Goal: Find specific page/section: Find specific page/section

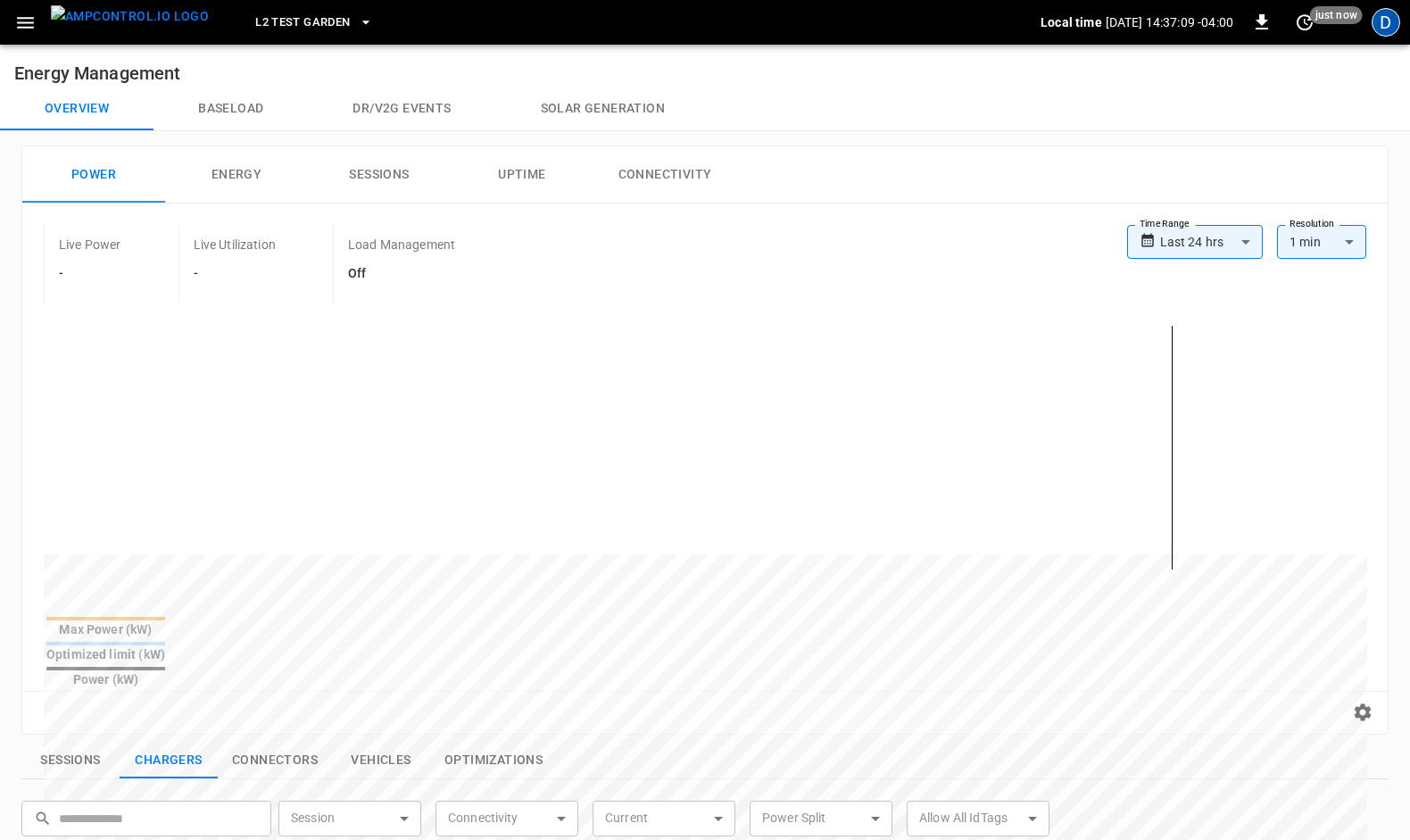
click at [1384, 25] on div "D" at bounding box center [1385, 22] width 29 height 29
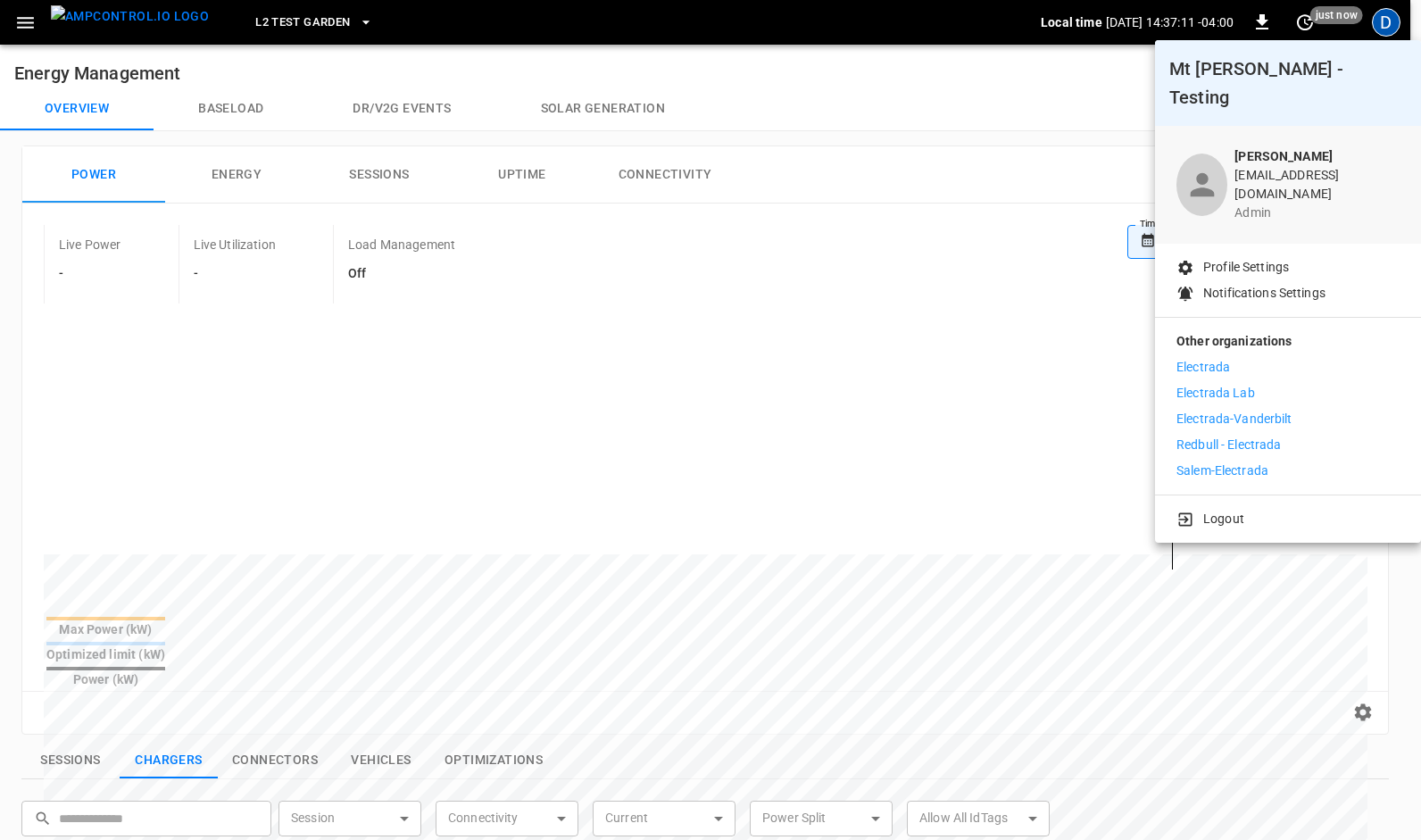
click at [1221, 358] on p "Electrada" at bounding box center [1203, 368] width 53 height 19
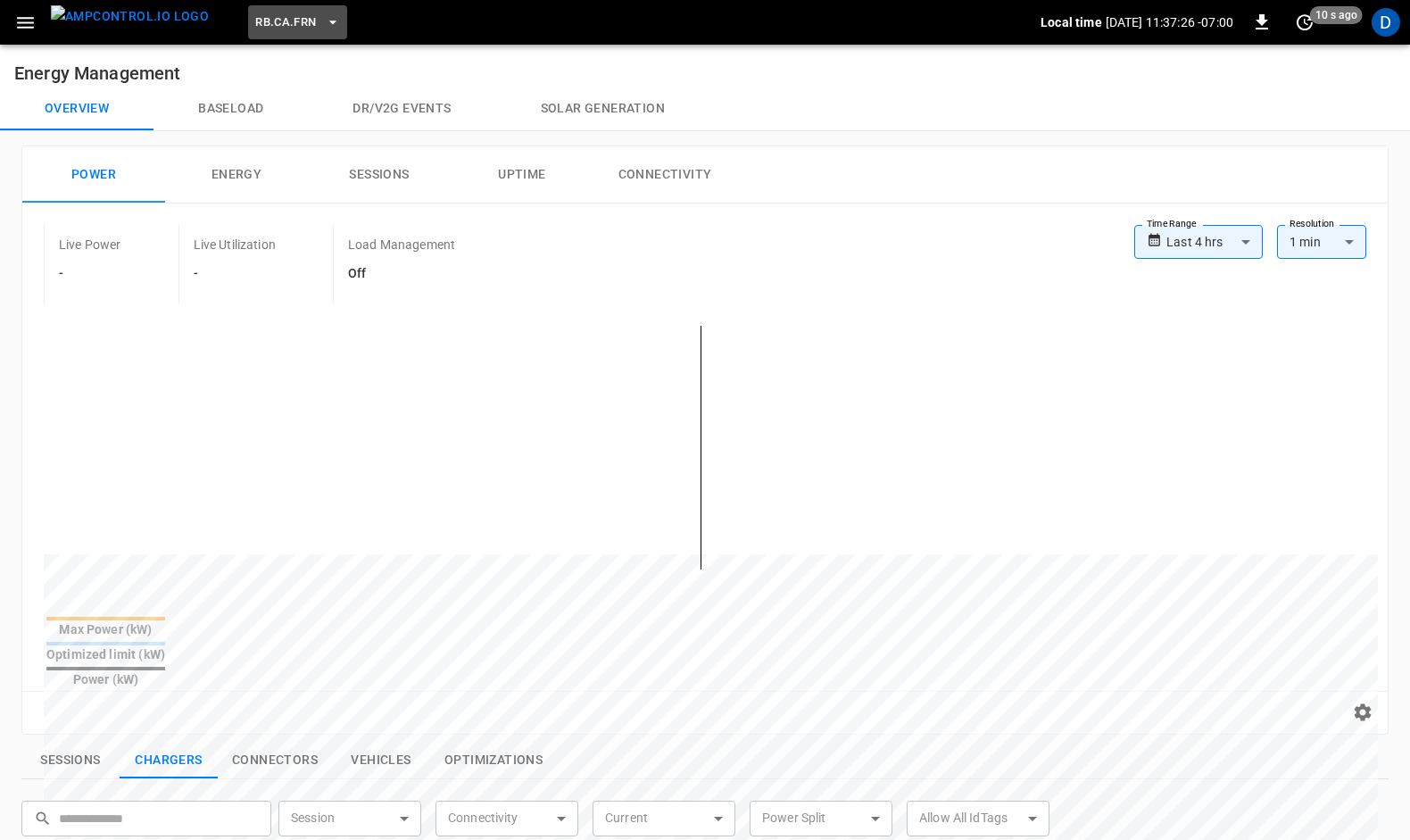
click at [324, 18] on icon "button" at bounding box center [333, 22] width 18 height 18
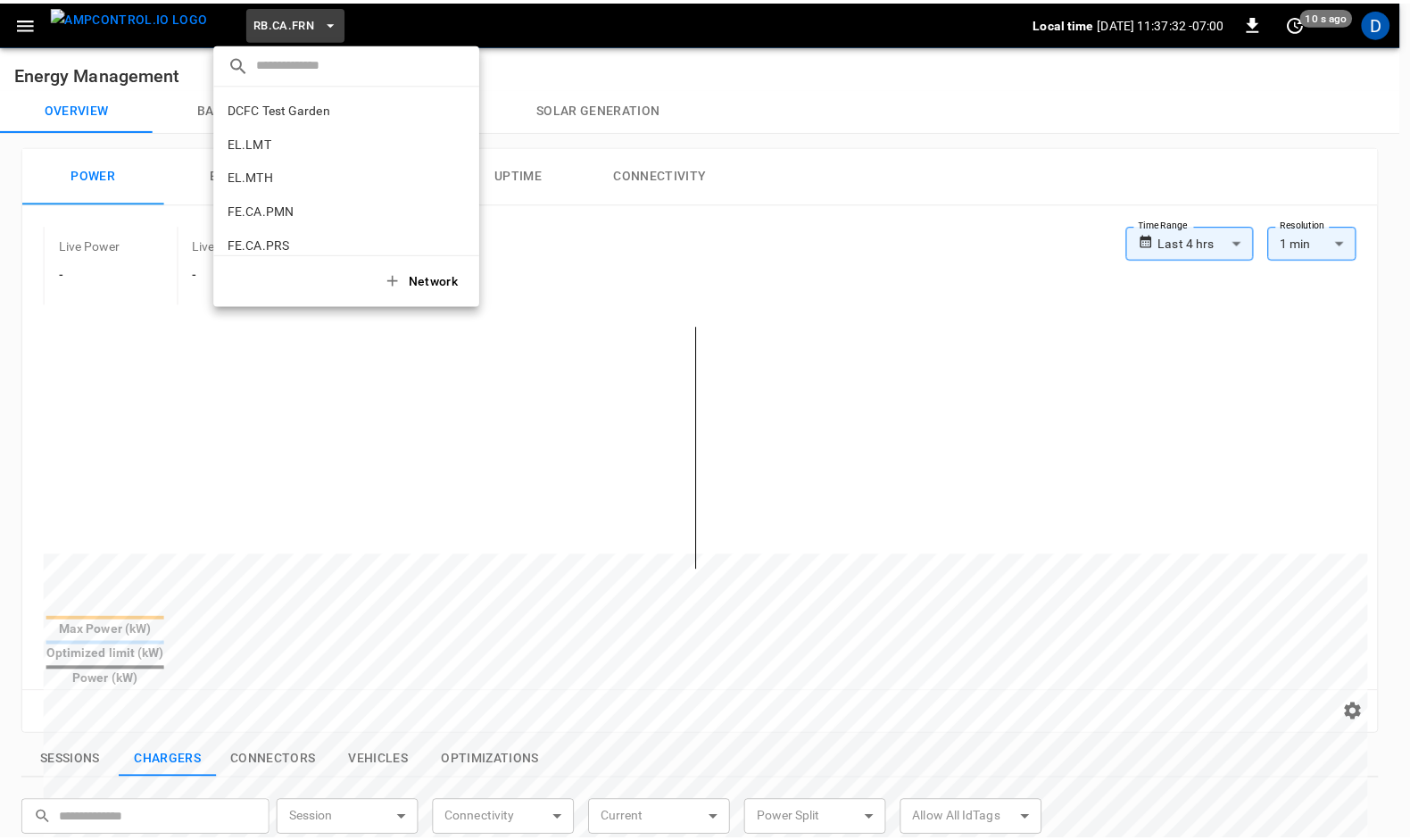
scroll to position [543, 0]
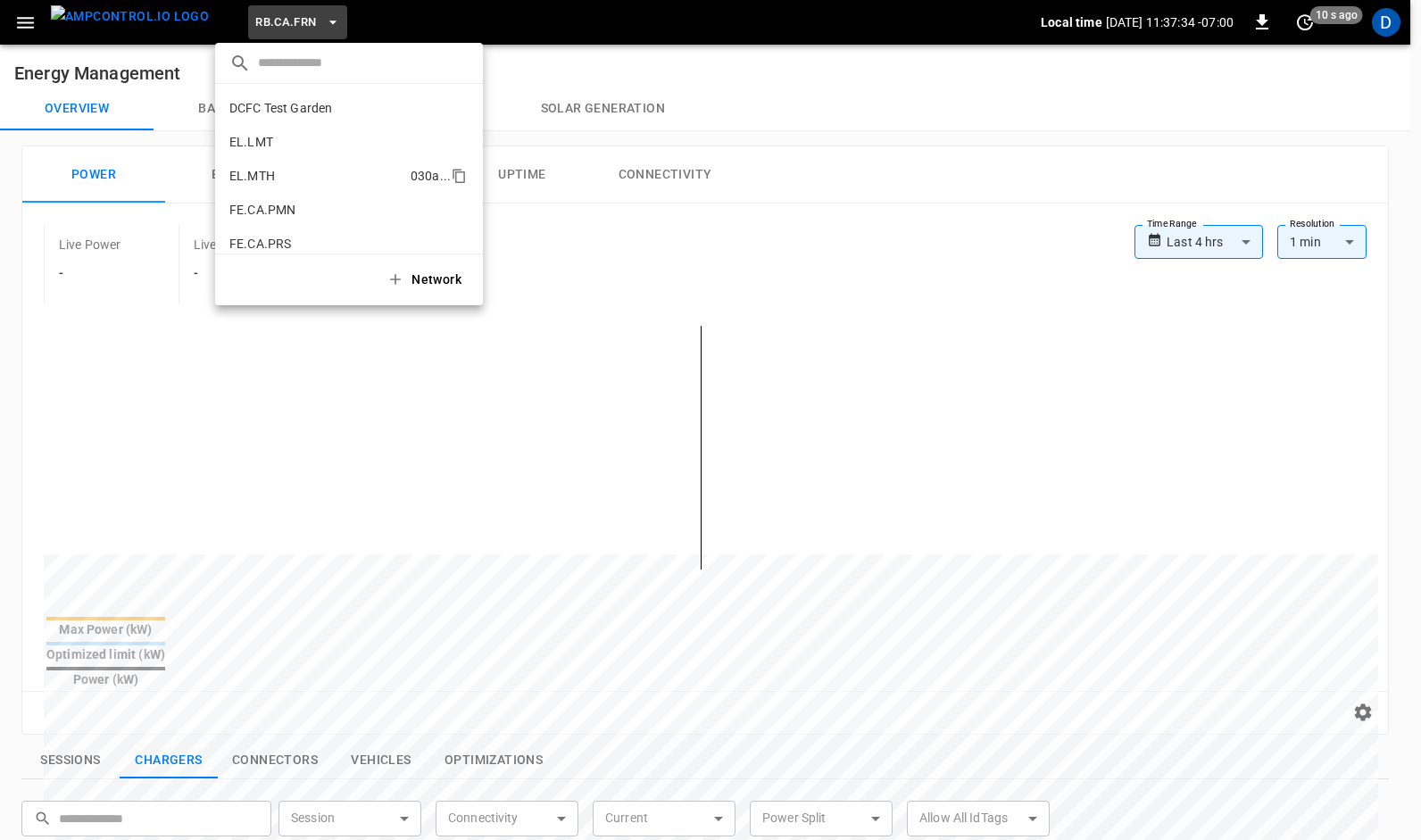
click at [246, 171] on p "EL.MTH" at bounding box center [316, 176] width 174 height 18
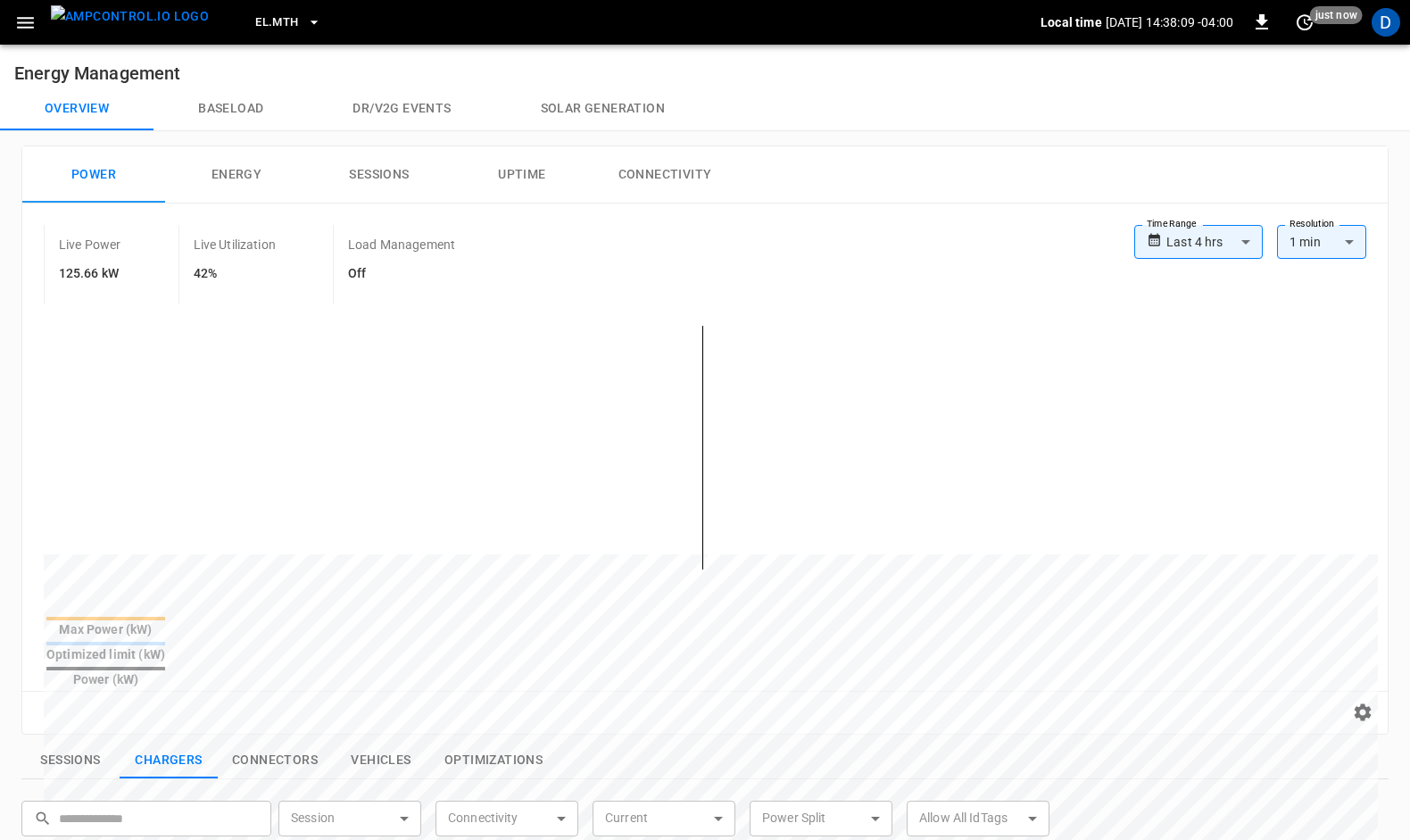
click at [831, 87] on div "Overview Baseload Dr/V2G events Solar generation" at bounding box center [705, 108] width 1410 height 43
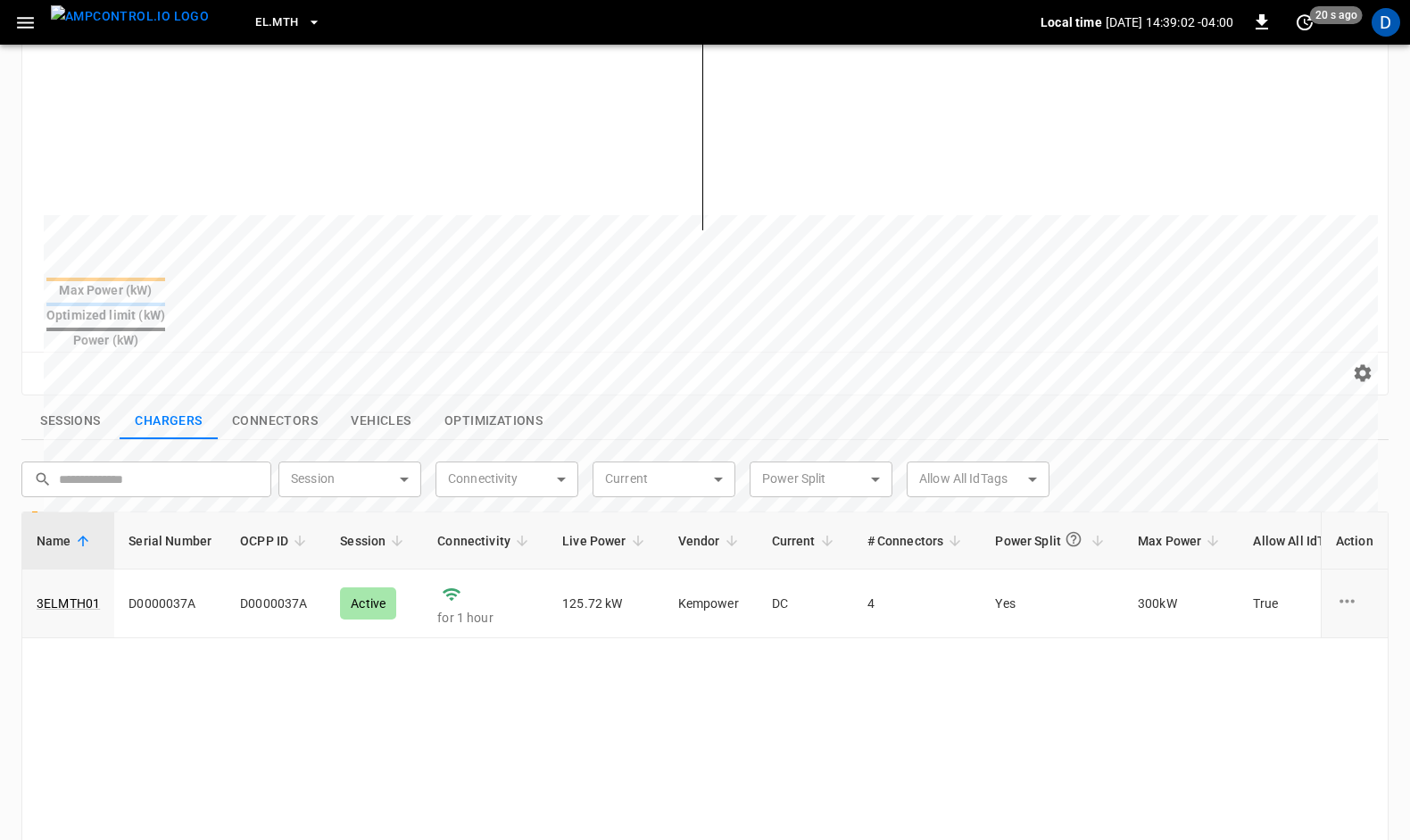
scroll to position [348, 0]
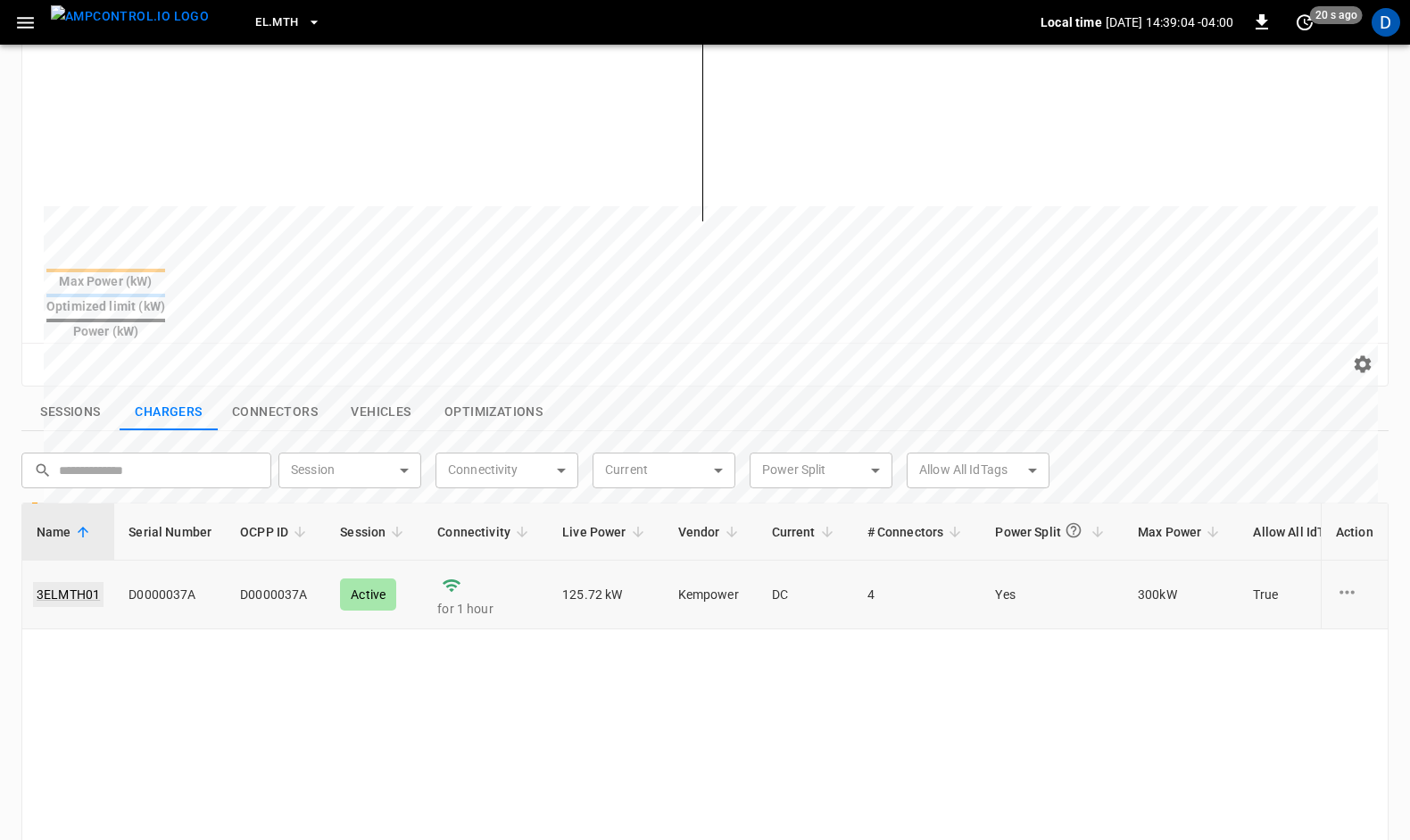
click at [69, 582] on link "3ELMTH01" at bounding box center [68, 594] width 70 height 25
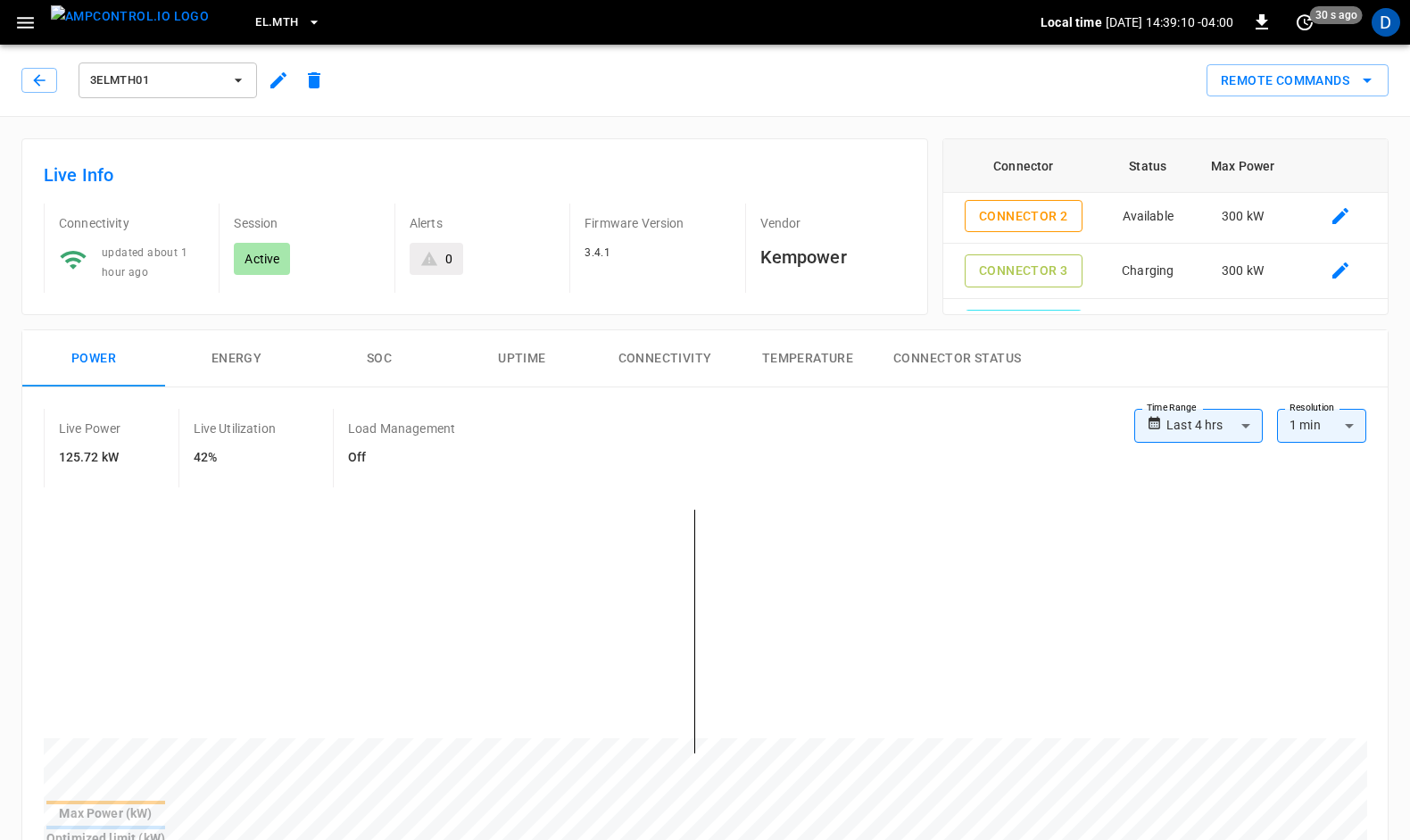
scroll to position [98, 0]
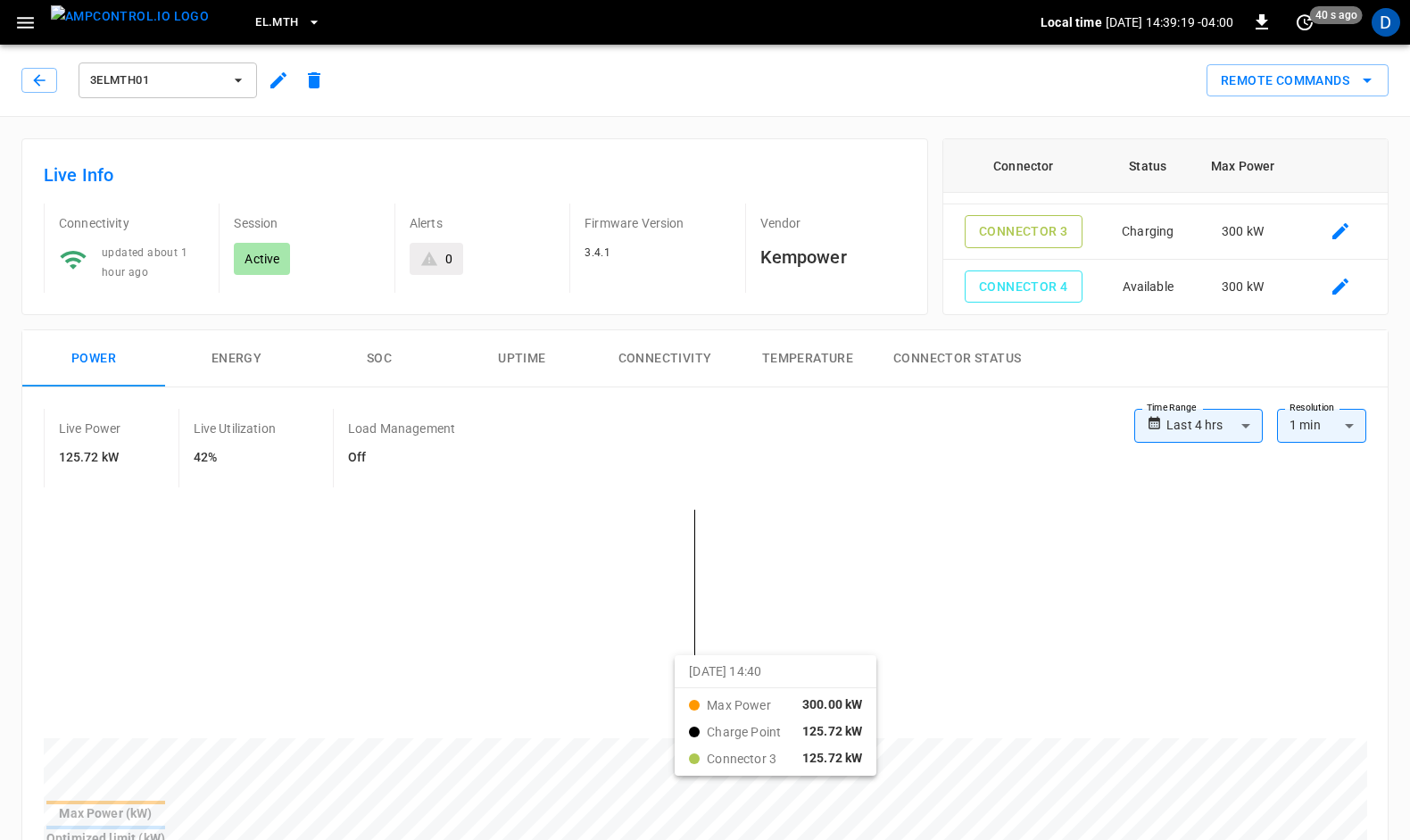
drag, startPoint x: 856, startPoint y: -66, endPoint x: 462, endPoint y: 398, distance: 608.7
click at [462, 398] on div "**********" at bounding box center [704, 702] width 1365 height 630
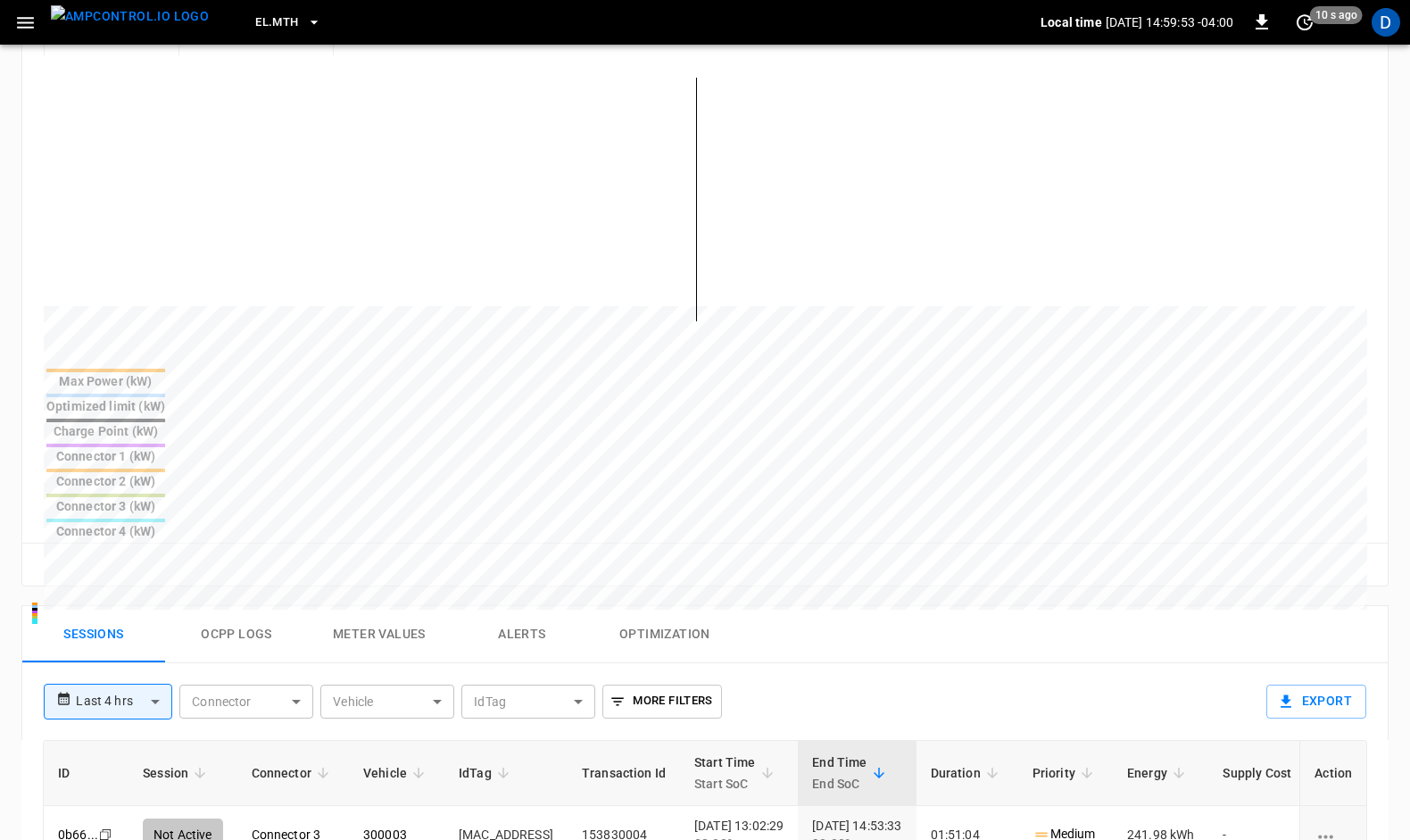
scroll to position [421, 0]
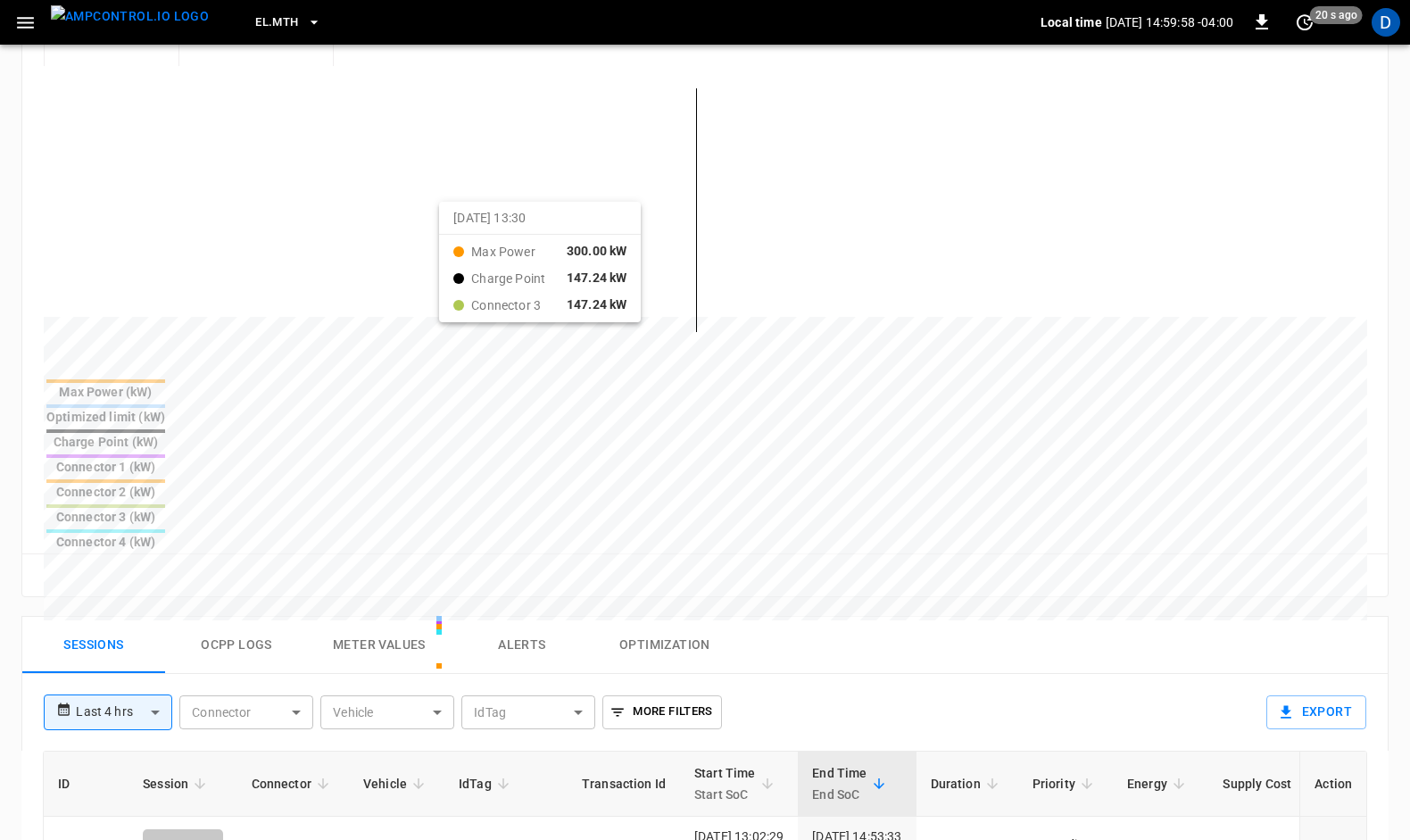
click at [462, 622] on div at bounding box center [672, 744] width 1256 height 243
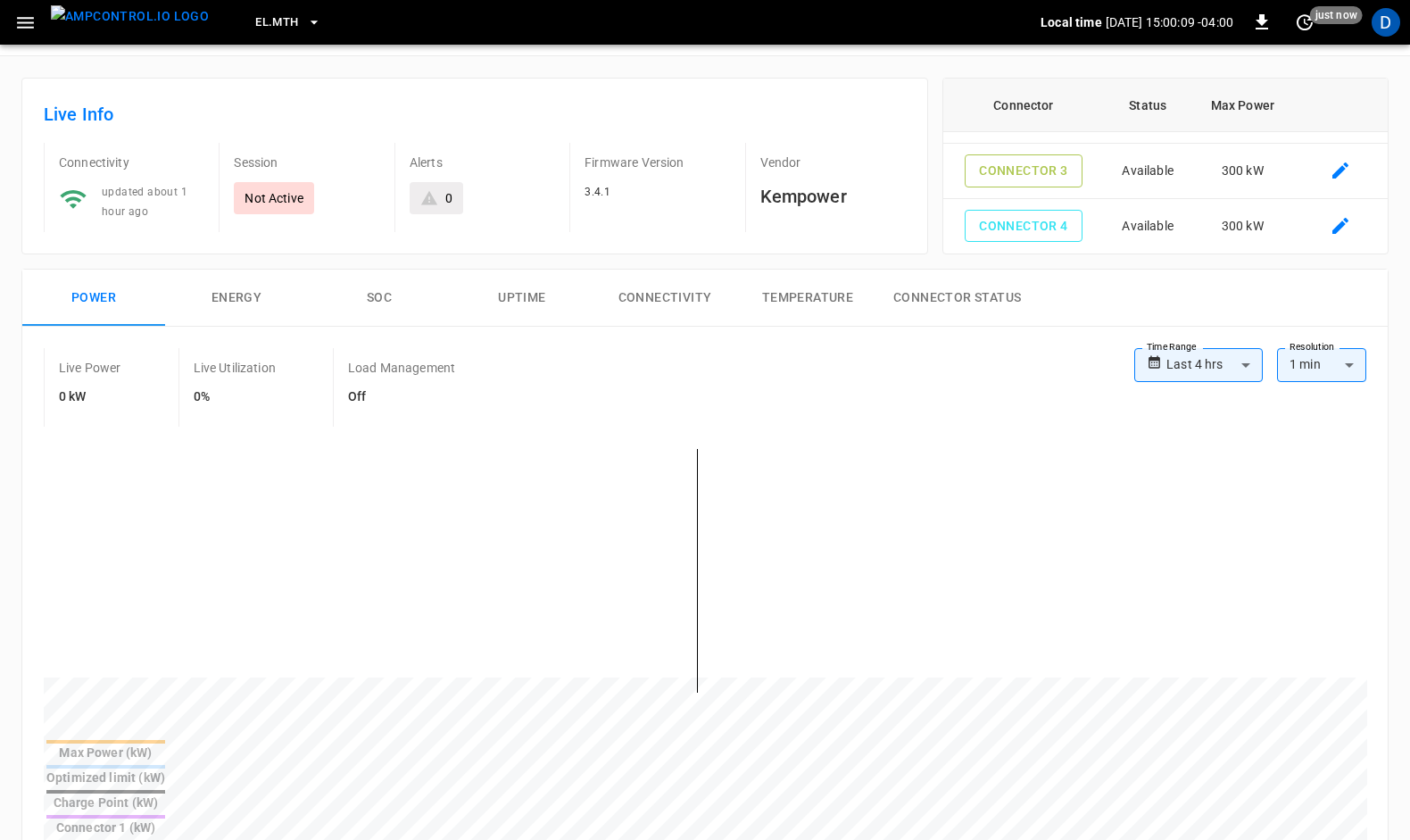
scroll to position [0, 0]
